Goal: Transaction & Acquisition: Purchase product/service

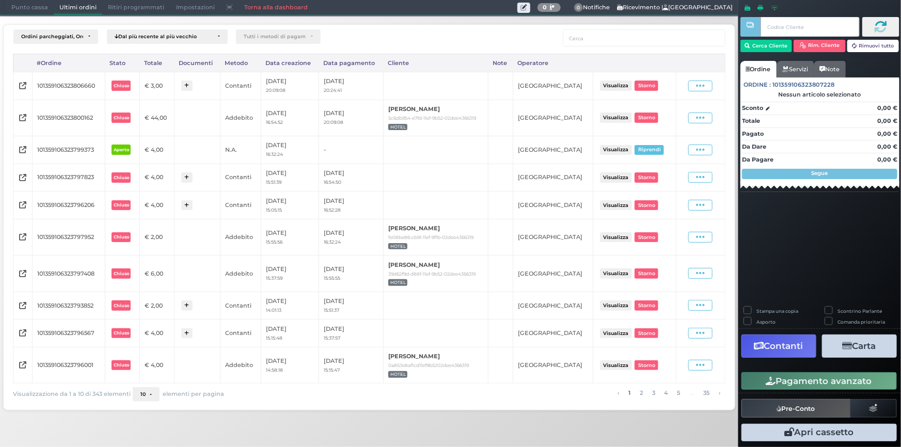
click at [23, 7] on span "Punto cassa" at bounding box center [30, 8] width 48 height 14
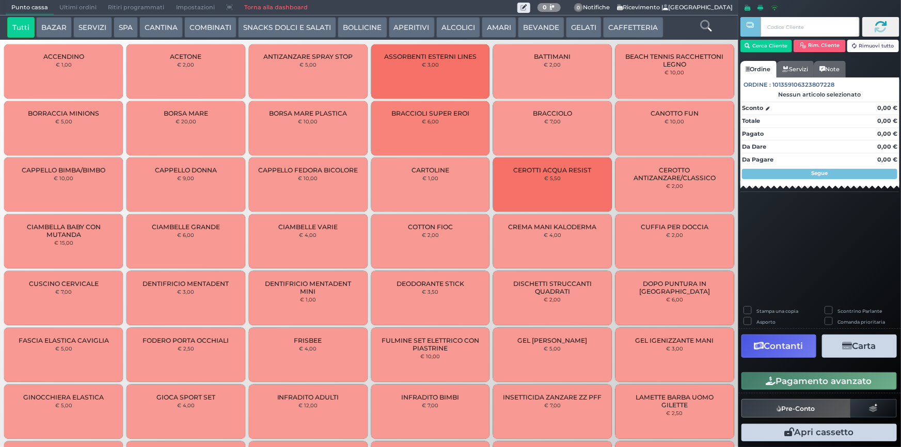
click at [490, 24] on button "AMARI" at bounding box center [499, 27] width 35 height 21
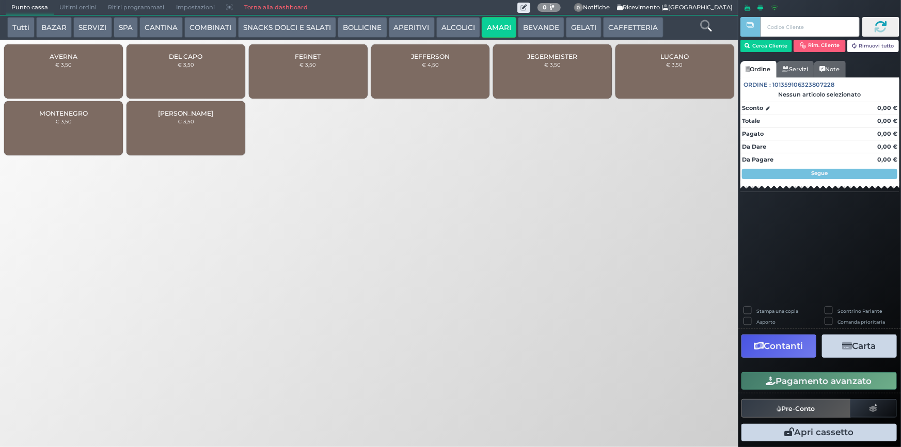
click at [88, 69] on div "AVERNA € 3,50" at bounding box center [63, 71] width 119 height 54
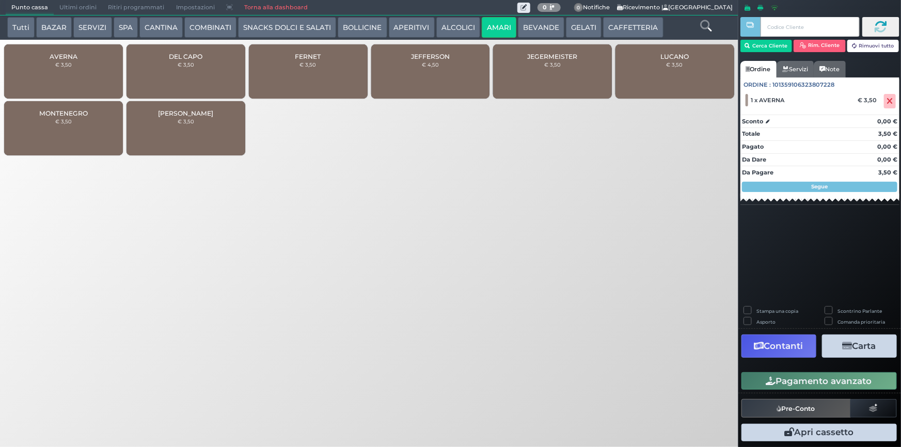
click at [842, 383] on button "Pagamento avanzato" at bounding box center [818, 381] width 155 height 18
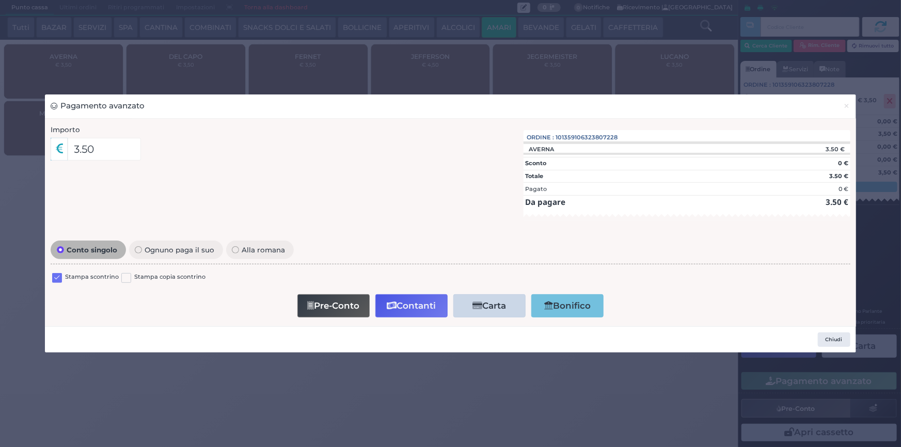
click at [56, 275] on label at bounding box center [57, 278] width 10 height 10
click at [0, 0] on input "checkbox" at bounding box center [0, 0] width 0 height 0
click at [414, 313] on button "Contanti" at bounding box center [411, 305] width 72 height 23
